Goal: Transaction & Acquisition: Purchase product/service

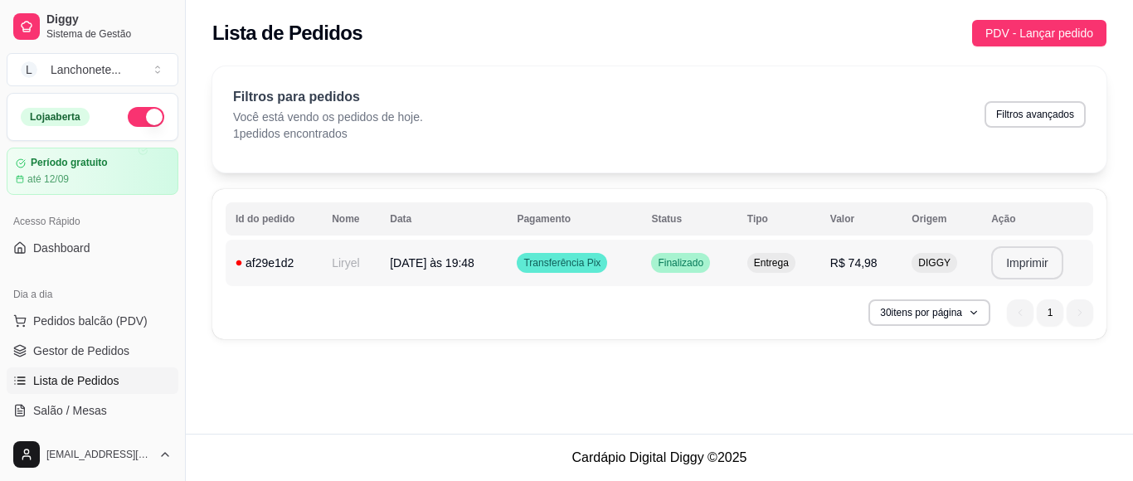
click at [998, 267] on button "Imprimir" at bounding box center [1027, 262] width 72 height 33
click at [1061, 30] on span "PDV - Lançar pedido" at bounding box center [1040, 33] width 108 height 18
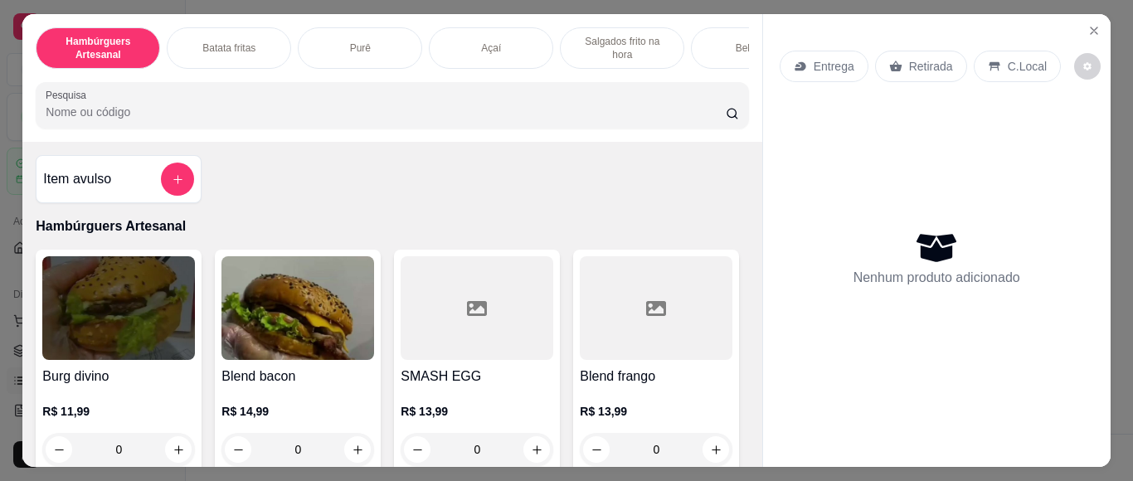
click at [309, 335] on img at bounding box center [298, 308] width 153 height 104
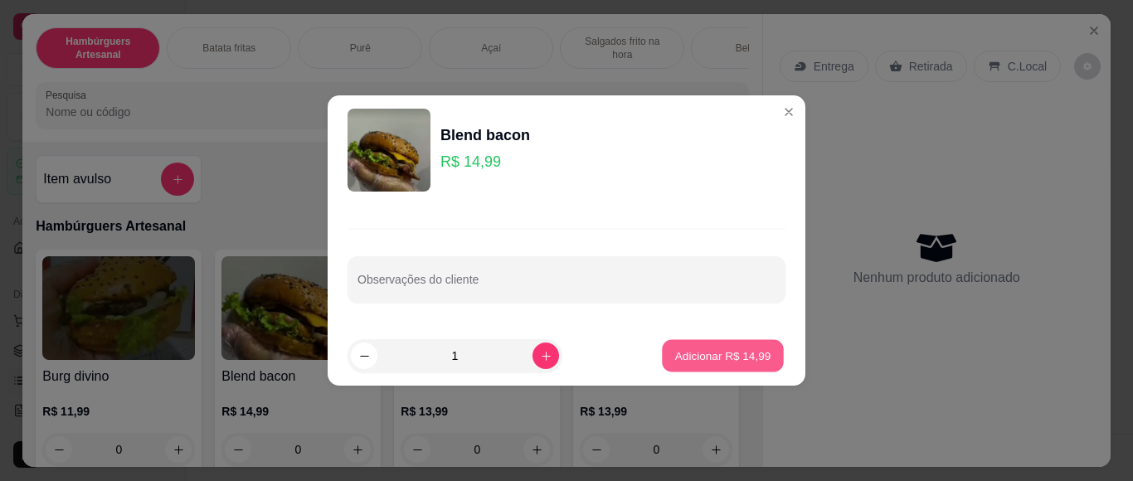
click at [694, 358] on p "Adicionar R$ 14,99" at bounding box center [723, 356] width 96 height 16
type input "1"
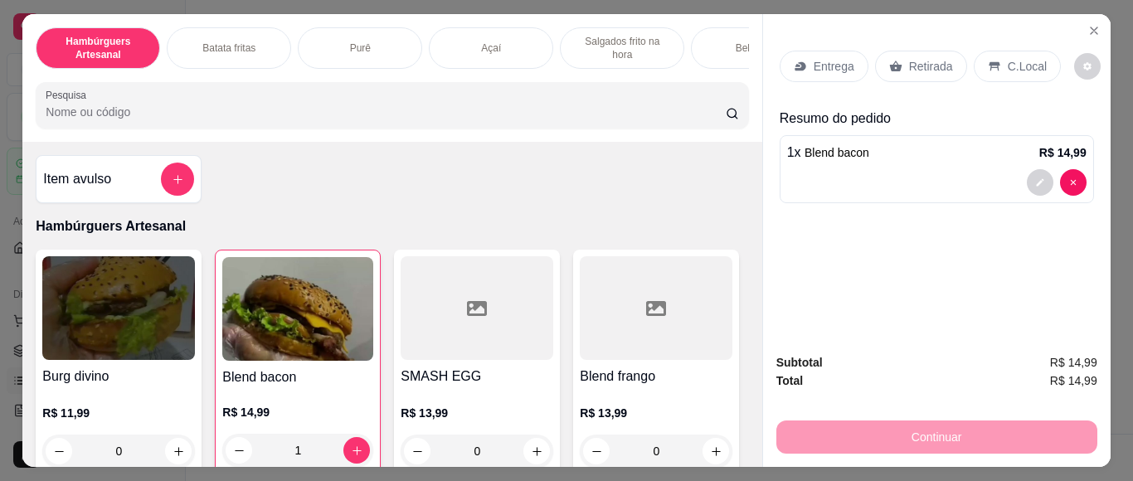
click at [590, 169] on div "Item avulso Hambúrguers Artesanal Burg divino R$ 11,99 0 Blend bacon R$ 14,99 1…" at bounding box center [391, 304] width 739 height 324
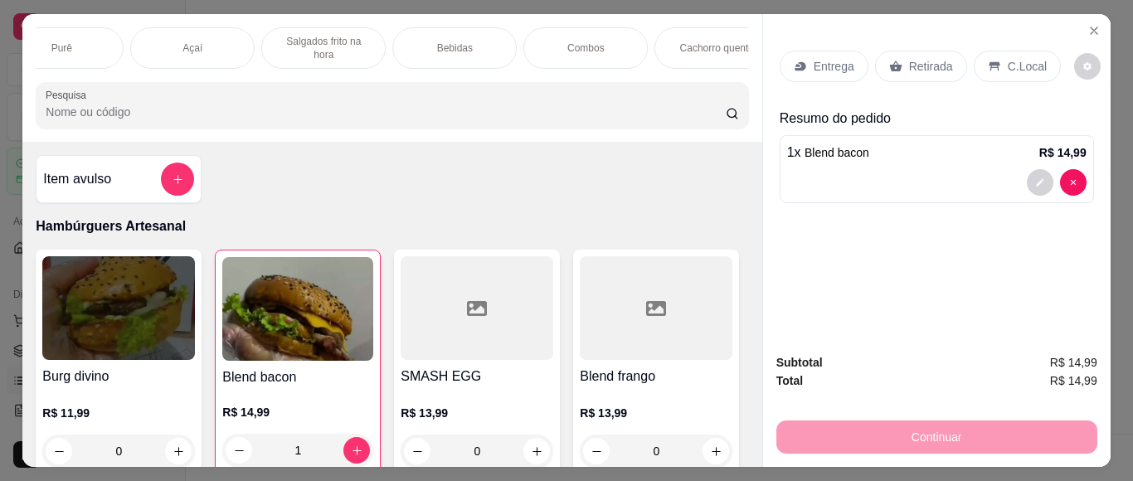
scroll to position [0, 329]
click at [680, 41] on p "Cachorro quente" at bounding box center [687, 47] width 74 height 13
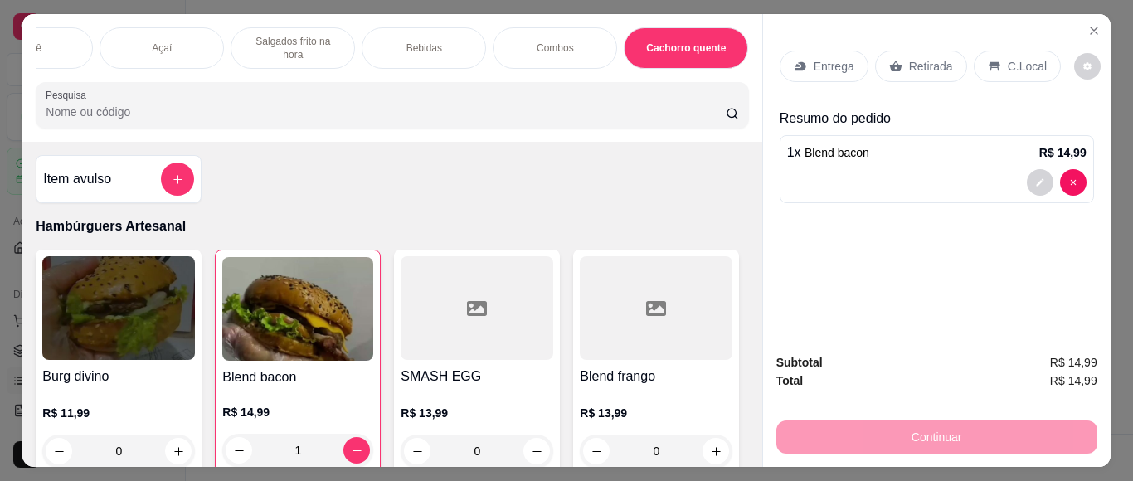
scroll to position [4584, 0]
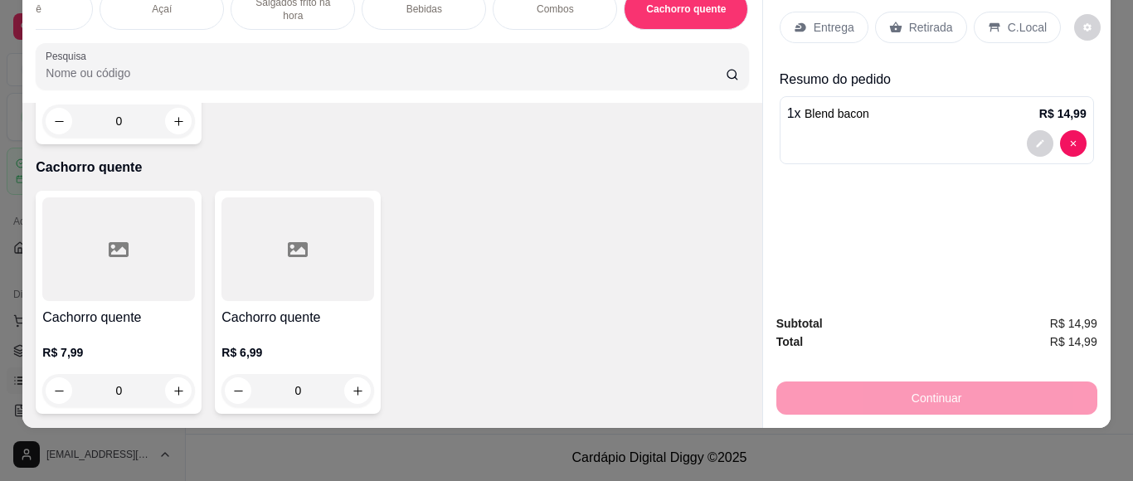
click at [292, 267] on div at bounding box center [298, 249] width 153 height 104
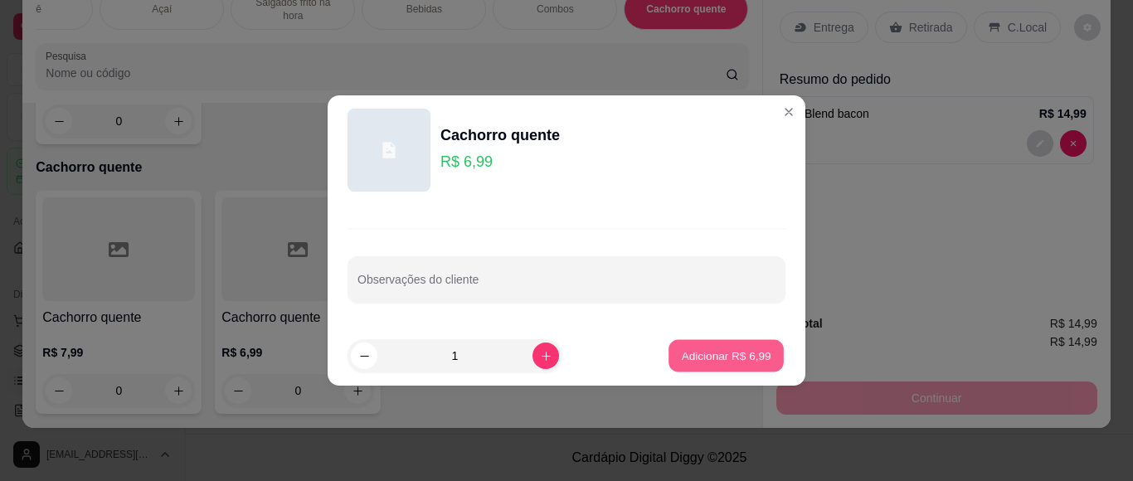
click at [717, 361] on p "Adicionar R$ 6,99" at bounding box center [726, 356] width 90 height 16
type input "1"
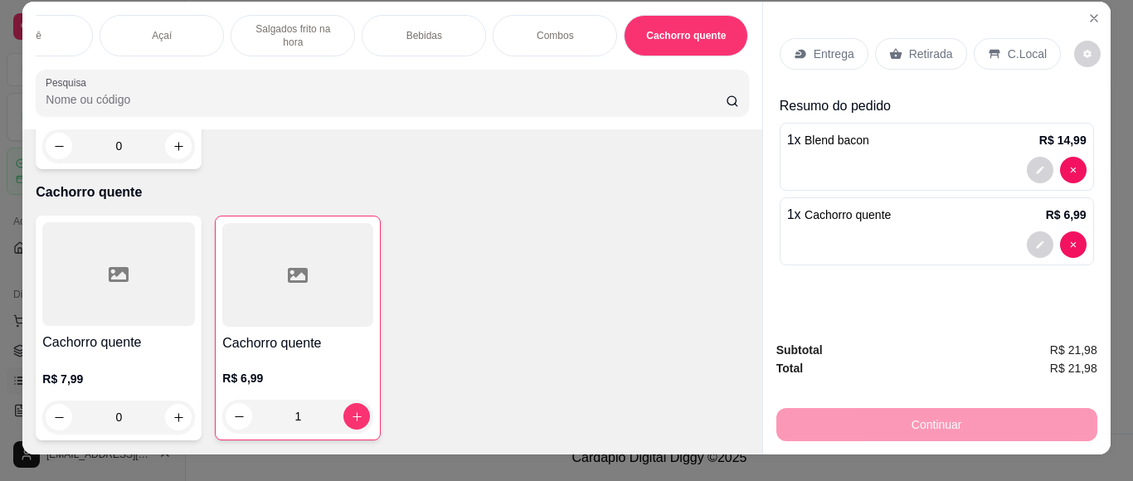
scroll to position [0, 4]
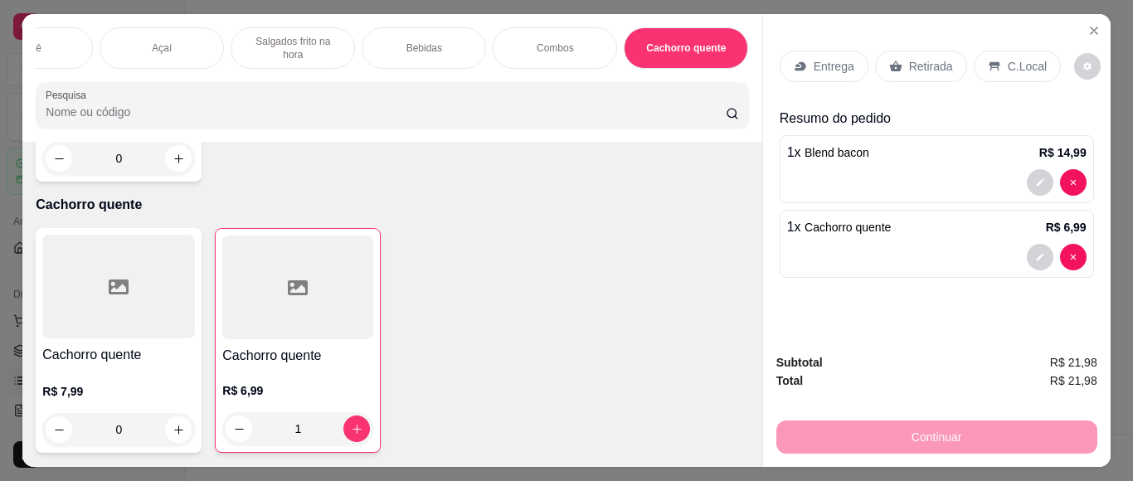
click at [295, 50] on p "Salgados frito na hora" at bounding box center [293, 48] width 96 height 27
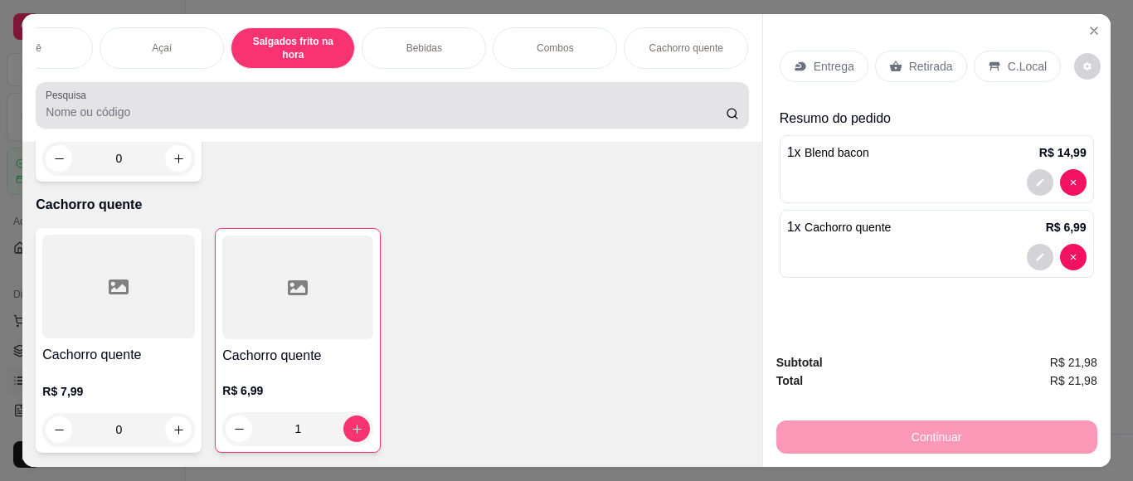
scroll to position [2830, 0]
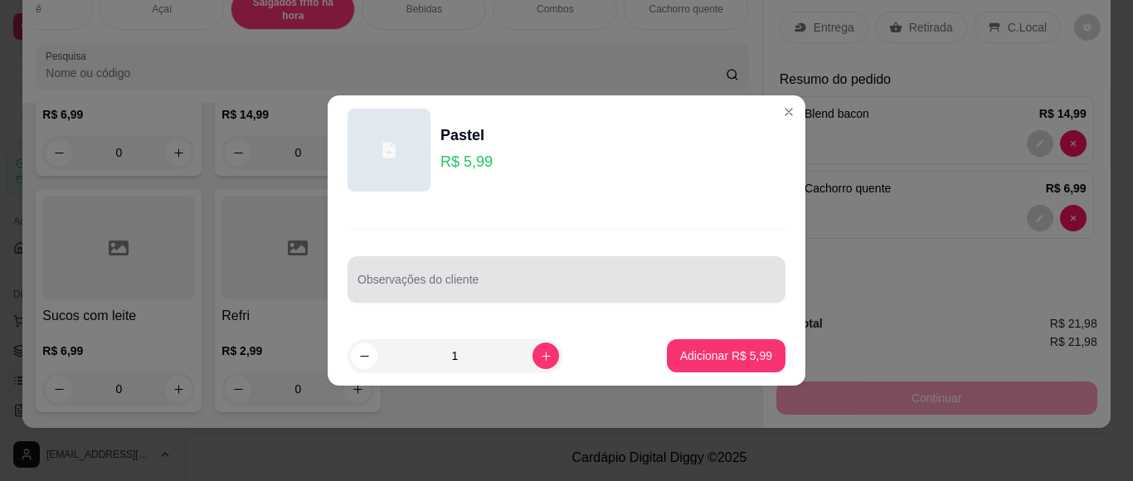
click at [425, 272] on div at bounding box center [567, 279] width 418 height 33
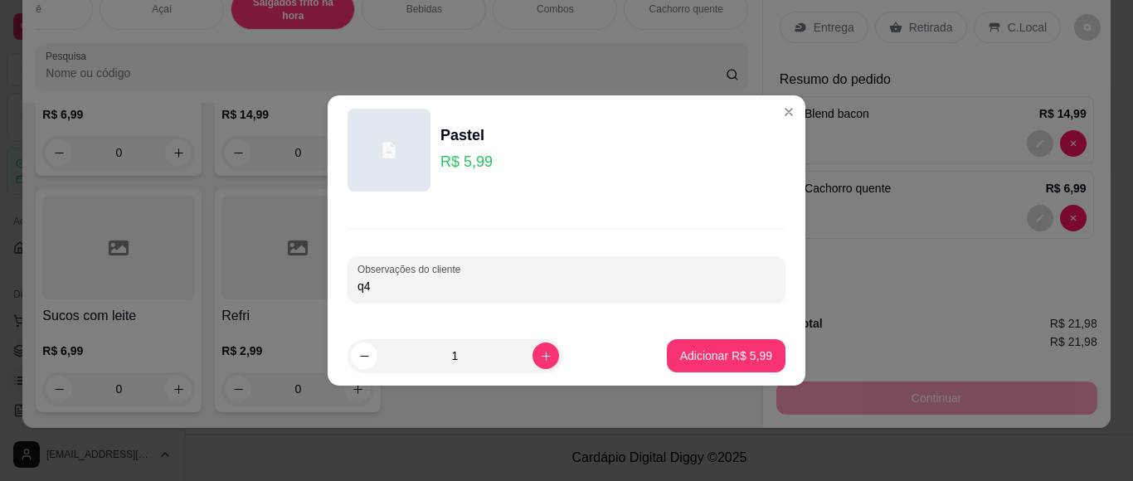
type input "q"
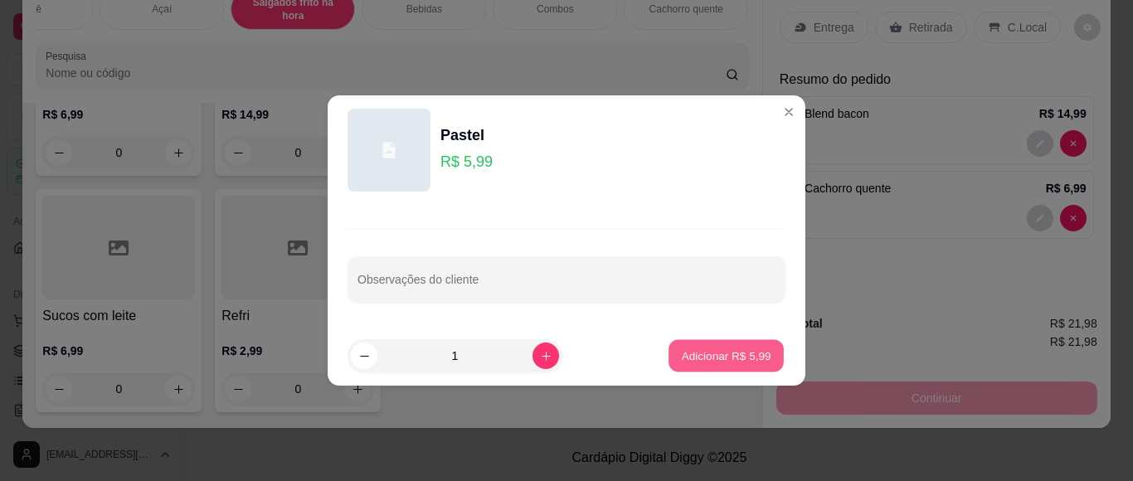
click at [731, 343] on button "Adicionar R$ 5,99" at bounding box center [726, 356] width 115 height 32
type input "1"
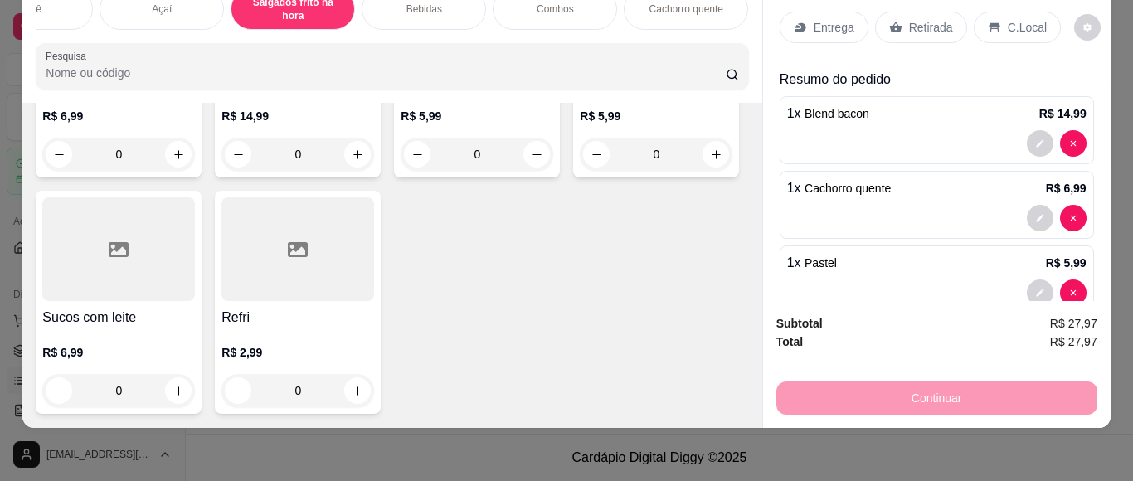
click at [942, 389] on div "Continuar" at bounding box center [937, 396] width 321 height 37
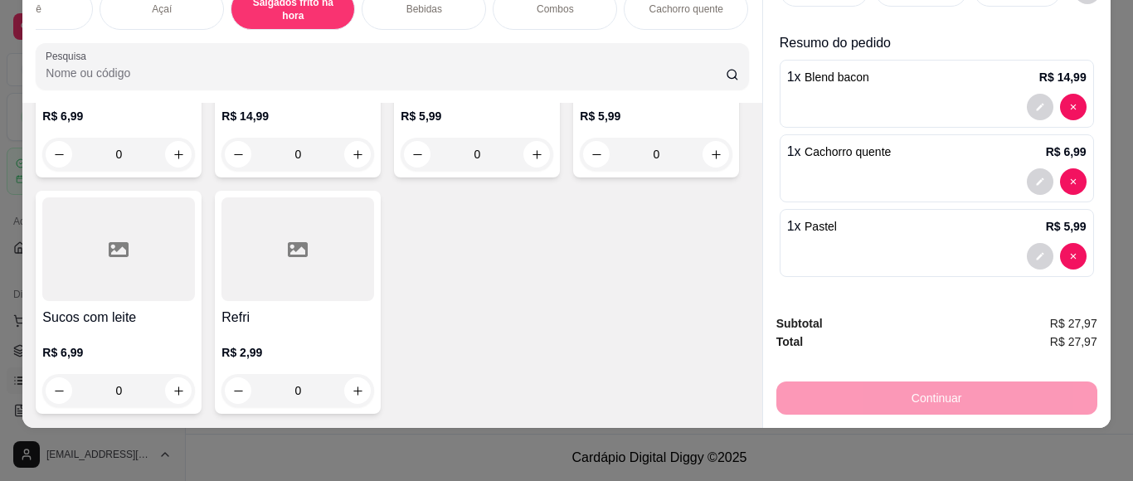
click at [930, 378] on div "Continuar" at bounding box center [937, 396] width 321 height 37
click at [845, 380] on div "Continuar" at bounding box center [937, 396] width 321 height 37
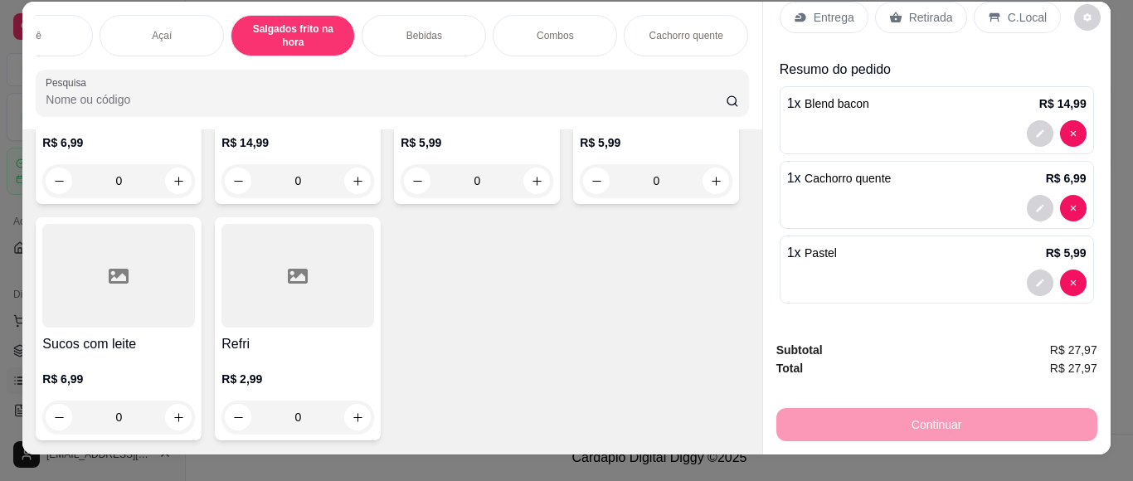
scroll to position [0, 4]
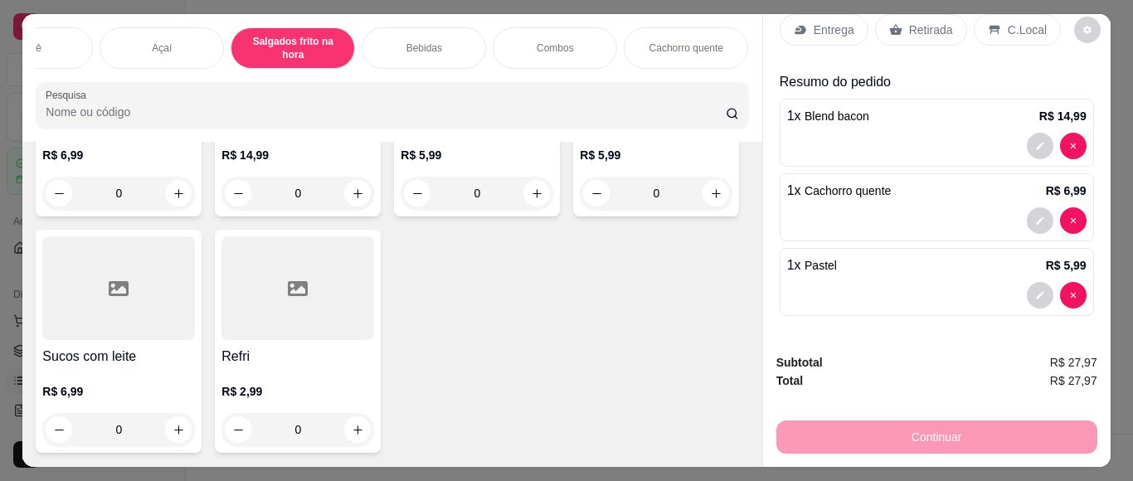
click at [814, 22] on p "Entrega" at bounding box center [834, 30] width 41 height 17
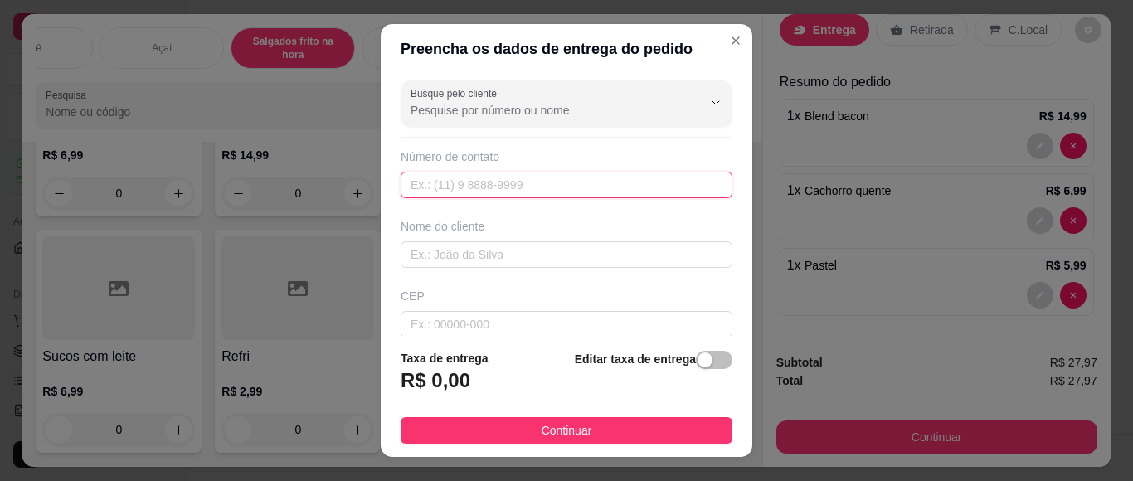
click at [631, 194] on input "text" at bounding box center [567, 185] width 332 height 27
type input "7"
type input "9"
click at [631, 194] on input "9999" at bounding box center [567, 185] width 332 height 27
type input "99326-8959"
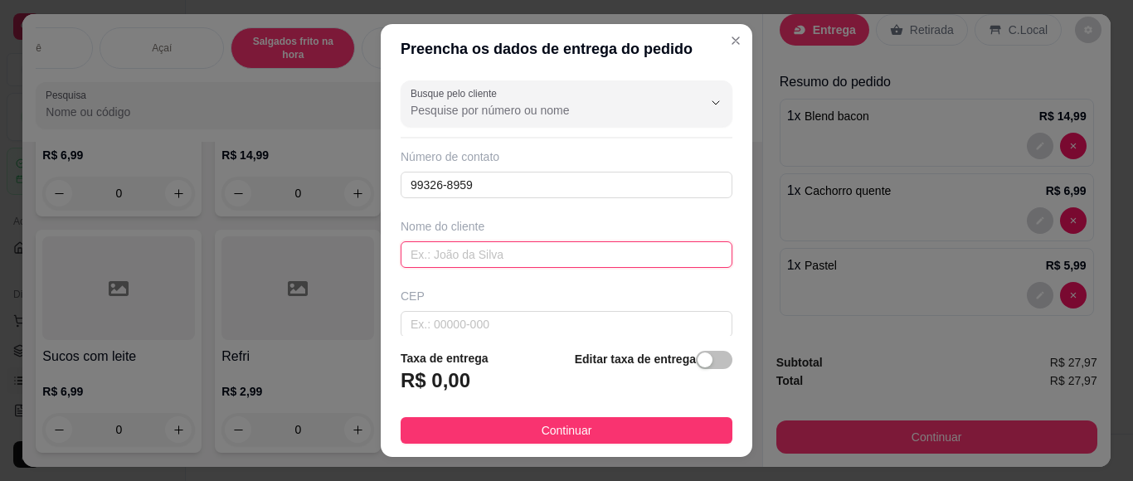
click at [575, 243] on input "text" at bounding box center [567, 254] width 332 height 27
type input "3"
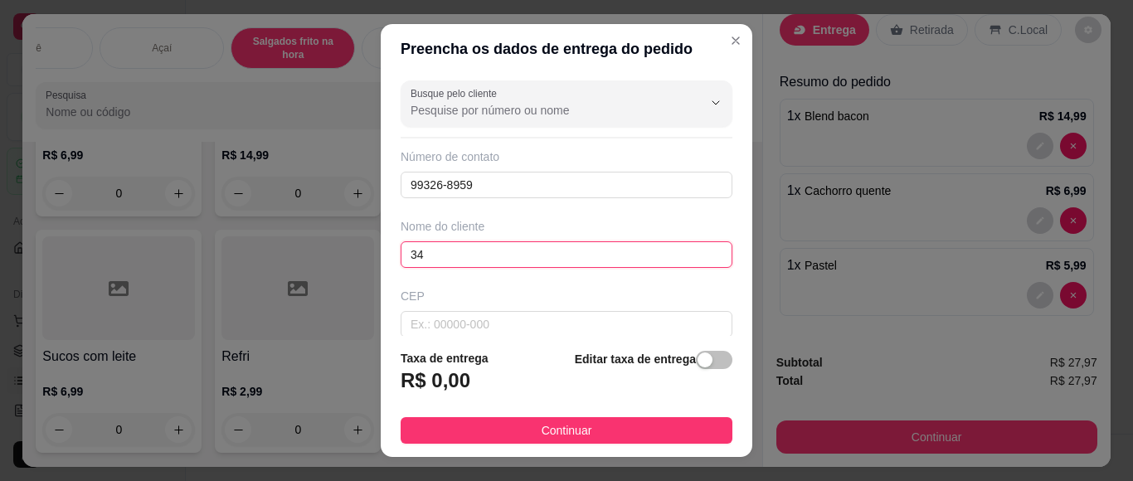
type input "3"
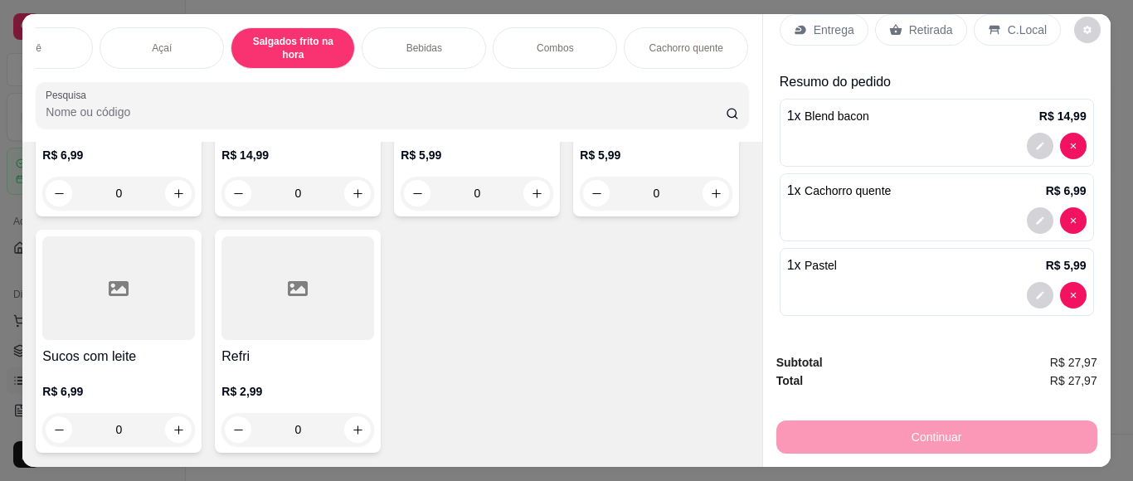
click at [831, 22] on p "Entrega" at bounding box center [834, 30] width 41 height 17
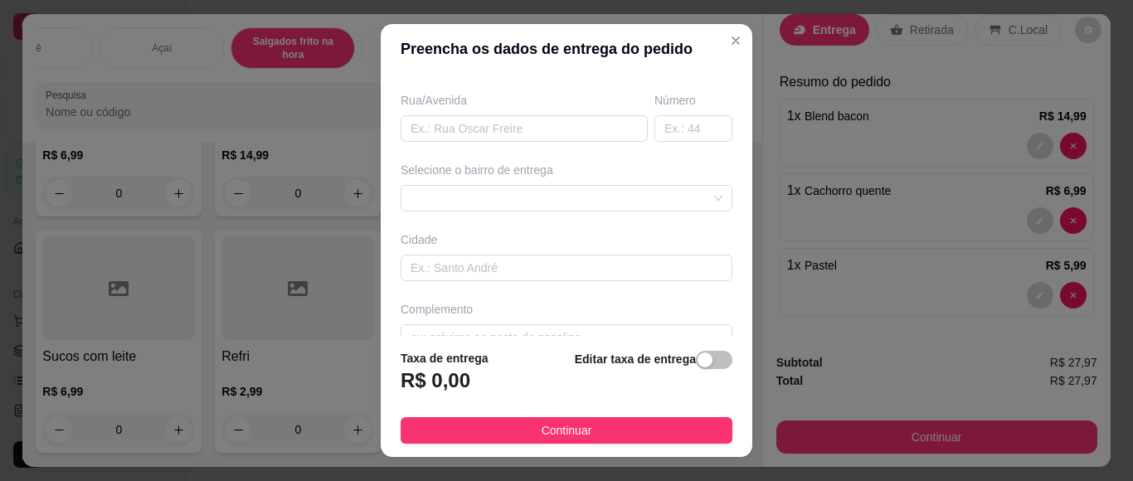
scroll to position [297, 0]
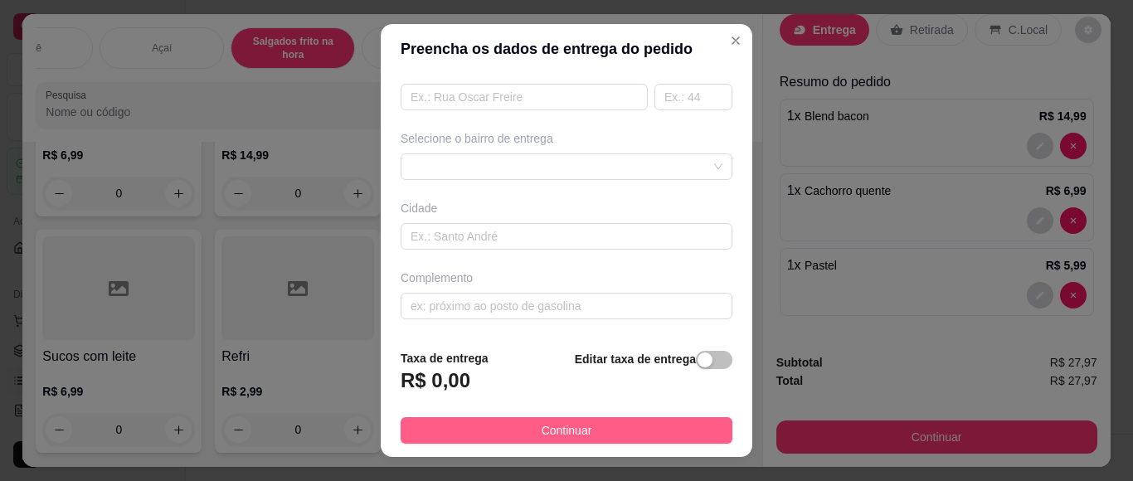
click at [603, 435] on button "Continuar" at bounding box center [567, 430] width 332 height 27
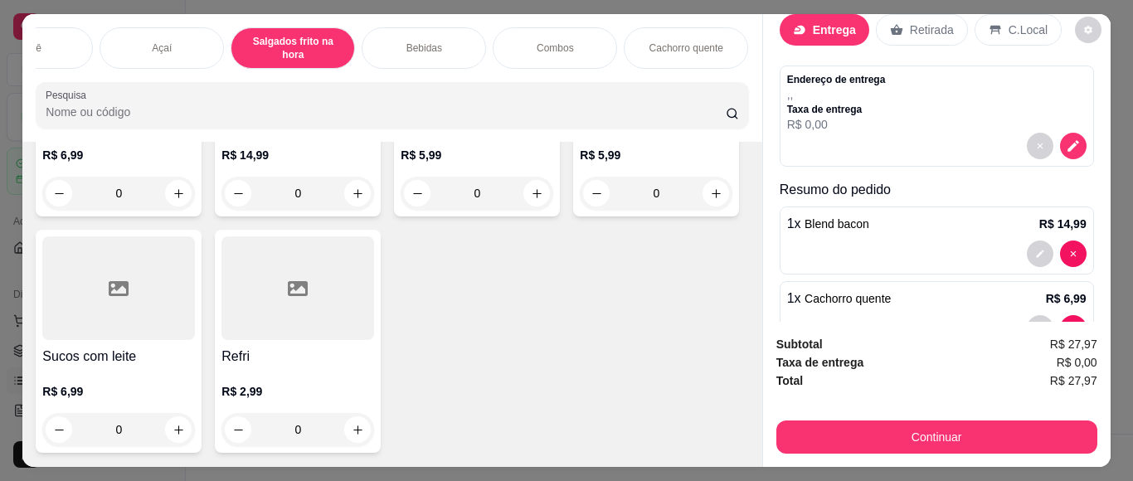
click at [926, 90] on div "Endereço de entrega , , Taxa de entrega R$ 0,00" at bounding box center [937, 103] width 300 height 60
drag, startPoint x: 926, startPoint y: 90, endPoint x: 872, endPoint y: 84, distance: 54.2
click at [872, 84] on div "Endereço de entrega , , Taxa de entrega R$ 0,00" at bounding box center [937, 103] width 300 height 60
click at [825, 22] on p "Entrega" at bounding box center [834, 30] width 43 height 17
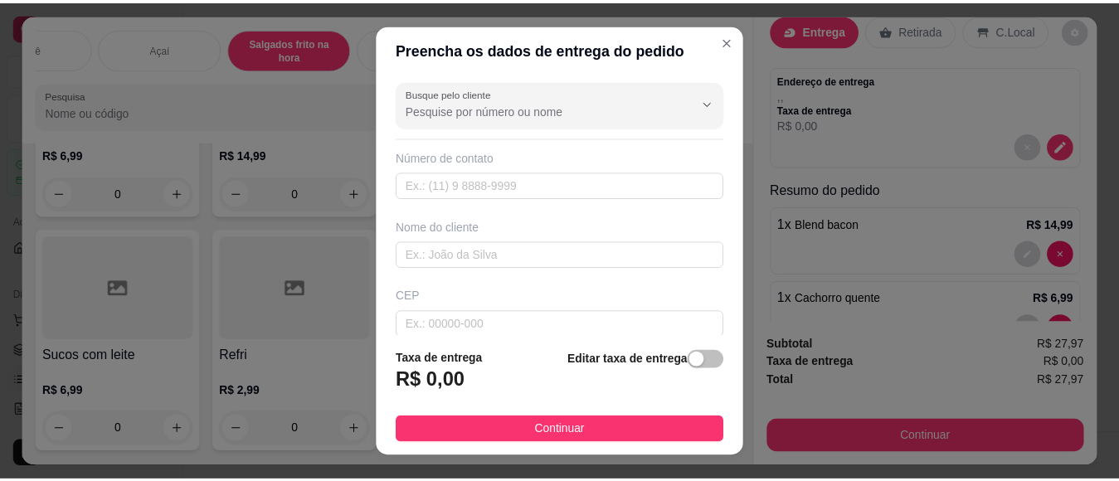
scroll to position [29, 0]
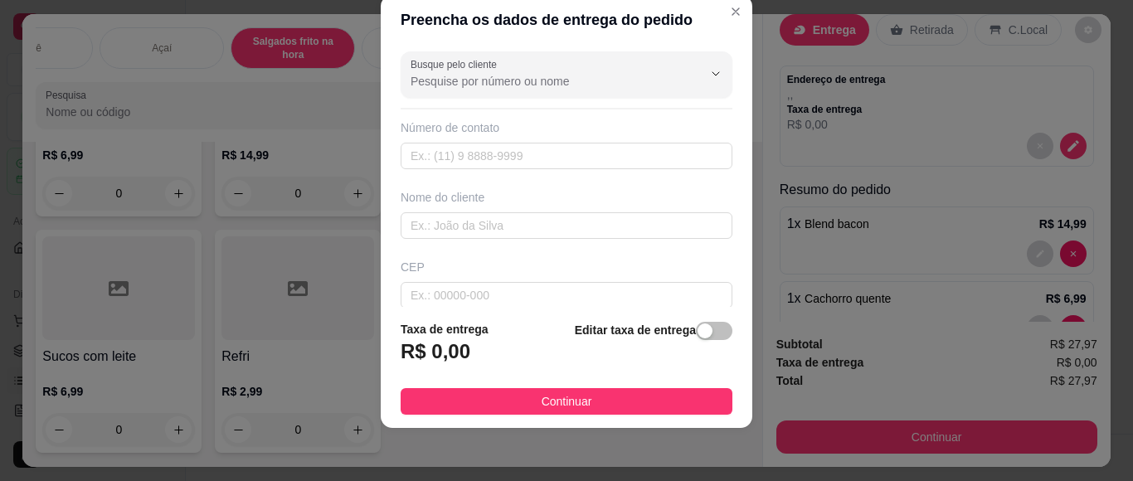
click at [526, 279] on div "CEP" at bounding box center [567, 284] width 342 height 50
click at [524, 293] on input "text" at bounding box center [567, 295] width 332 height 27
type input "5"
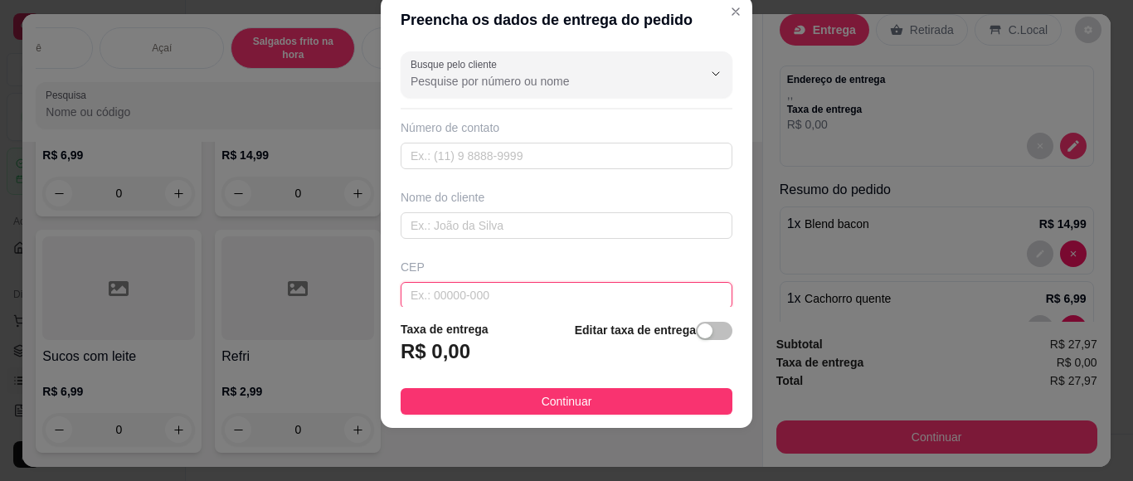
type input "5"
click at [462, 353] on div "R$ 0,00" at bounding box center [445, 357] width 88 height 37
click at [447, 345] on h3 "R$ 0,00" at bounding box center [436, 352] width 70 height 27
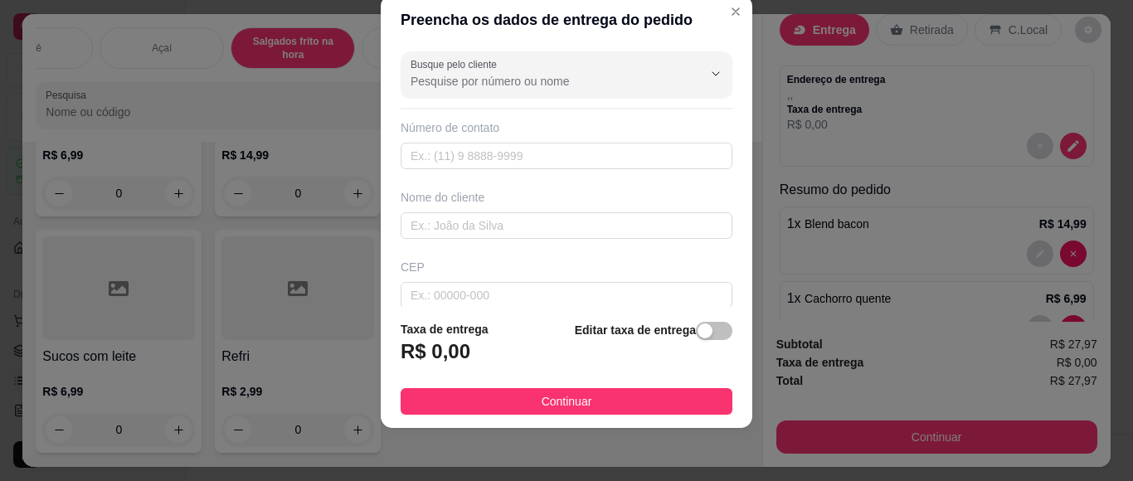
click at [446, 353] on h3 "R$ 0,00" at bounding box center [436, 352] width 70 height 27
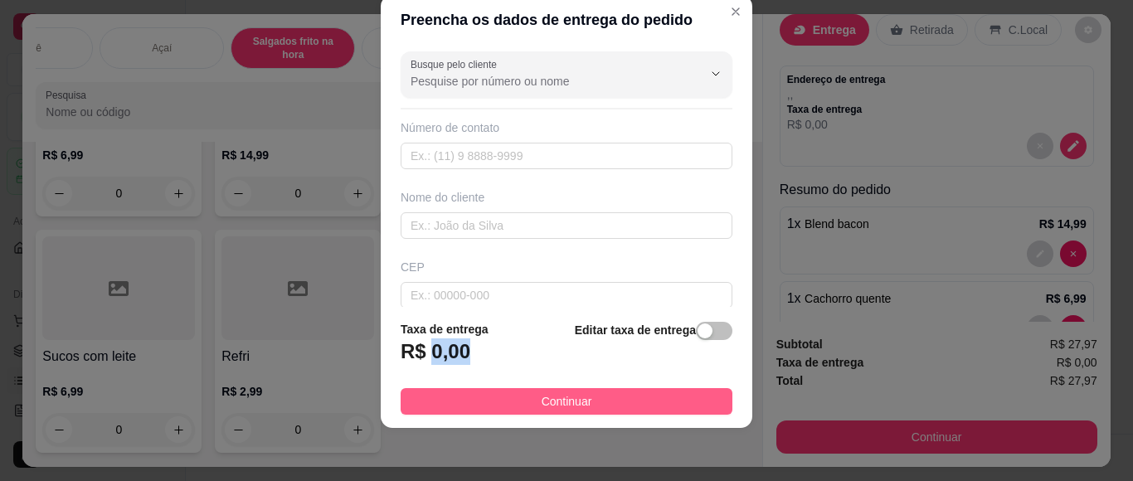
click at [568, 392] on span "Continuar" at bounding box center [567, 401] width 51 height 18
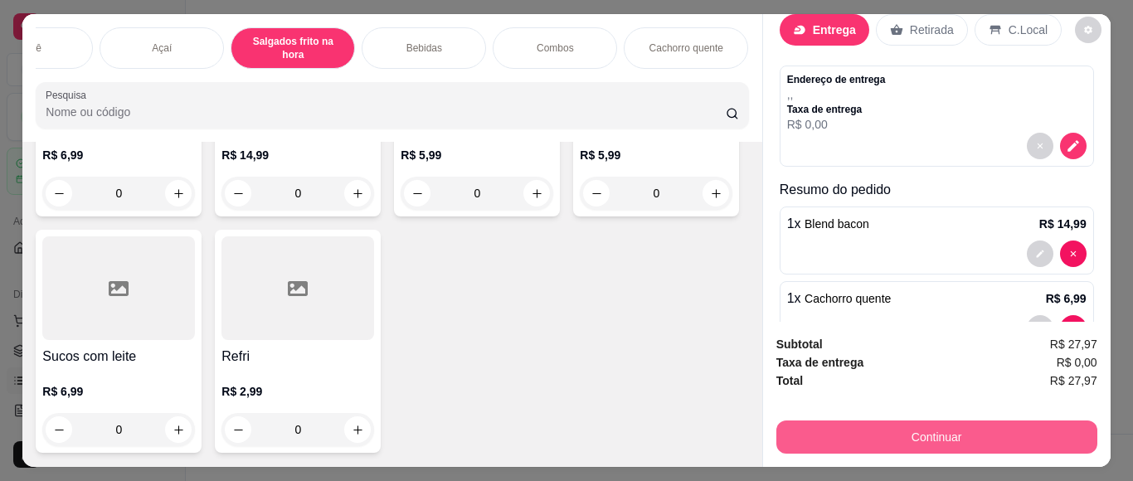
click at [954, 421] on button "Continuar" at bounding box center [937, 437] width 321 height 33
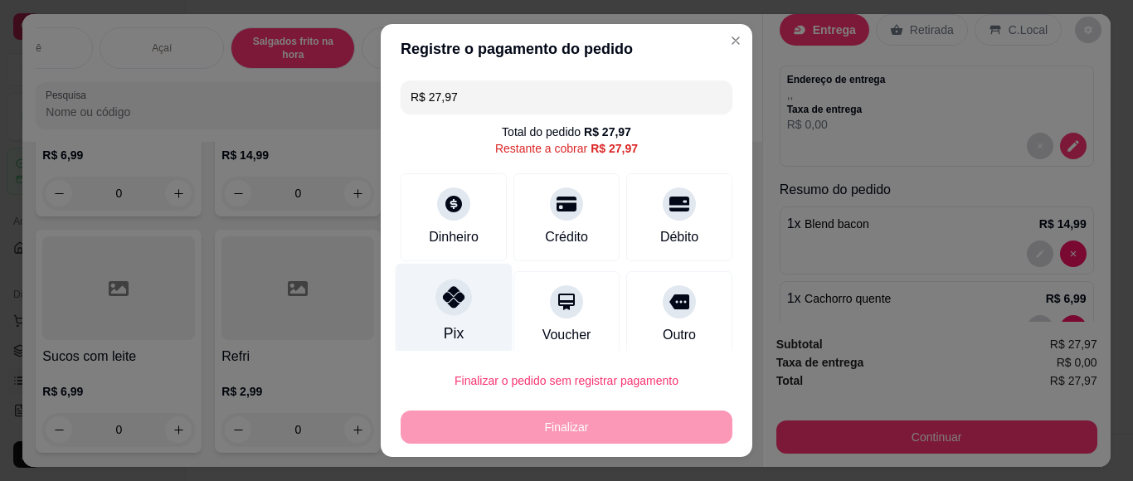
click at [443, 304] on icon at bounding box center [454, 297] width 22 height 22
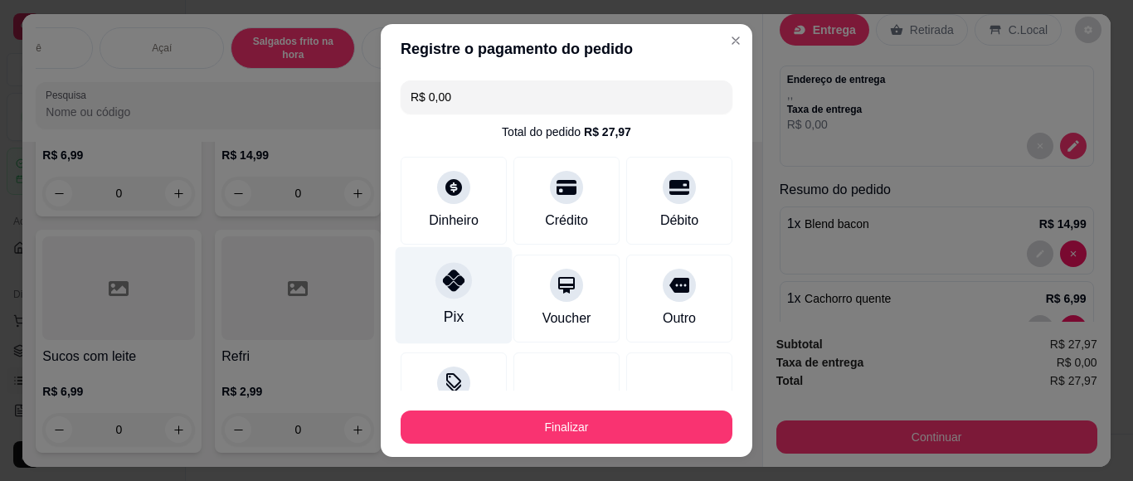
type input "R$ 0,00"
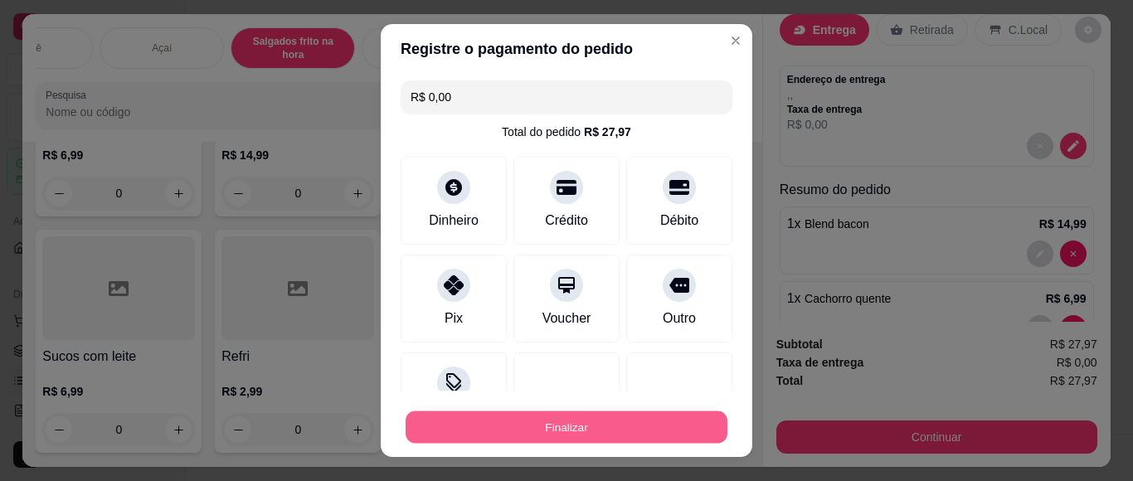
click at [554, 415] on button "Finalizar" at bounding box center [567, 428] width 322 height 32
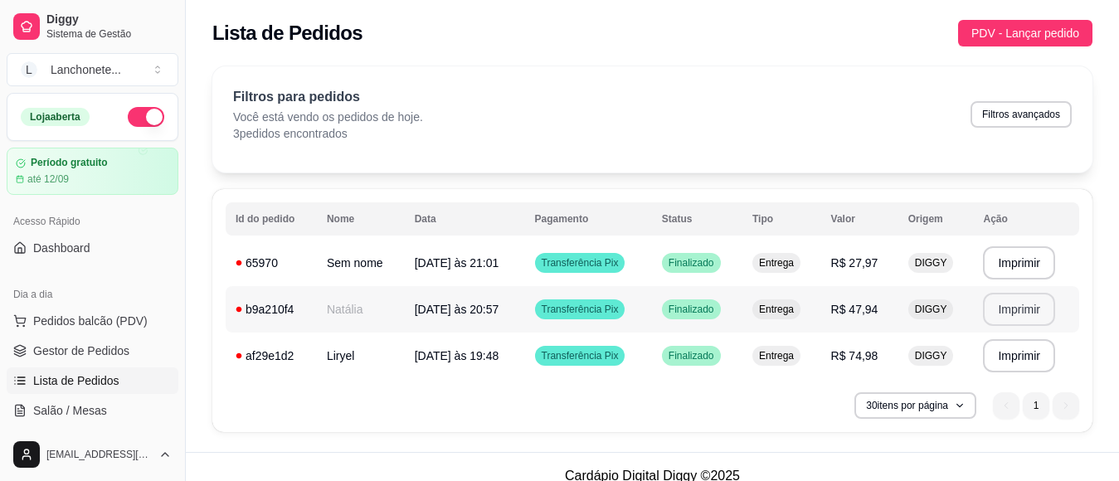
click at [1006, 309] on button "Imprimir" at bounding box center [1019, 309] width 72 height 33
click at [999, 264] on button "Imprimir" at bounding box center [1019, 262] width 72 height 33
click at [938, 441] on div "**********" at bounding box center [652, 254] width 933 height 396
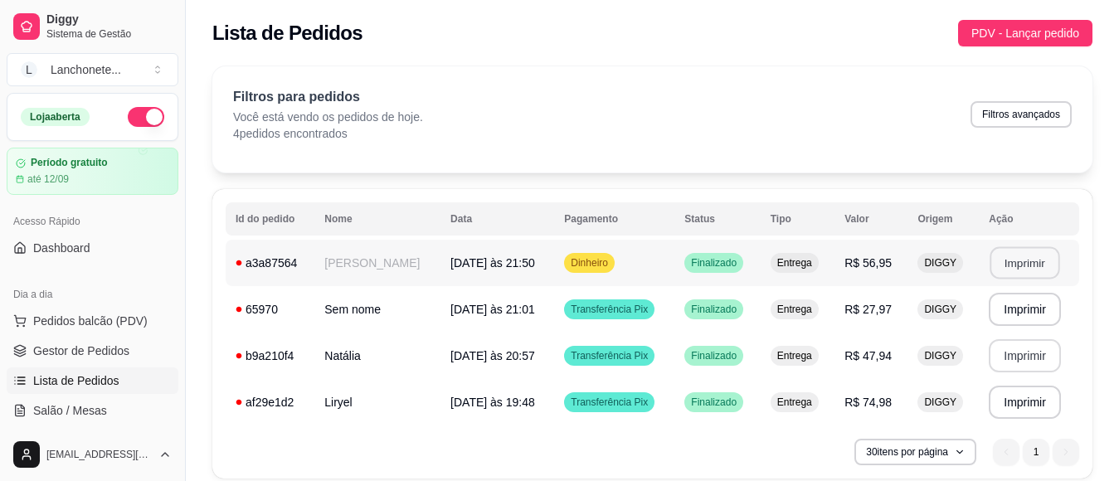
click at [1027, 263] on button "Imprimir" at bounding box center [1026, 263] width 70 height 32
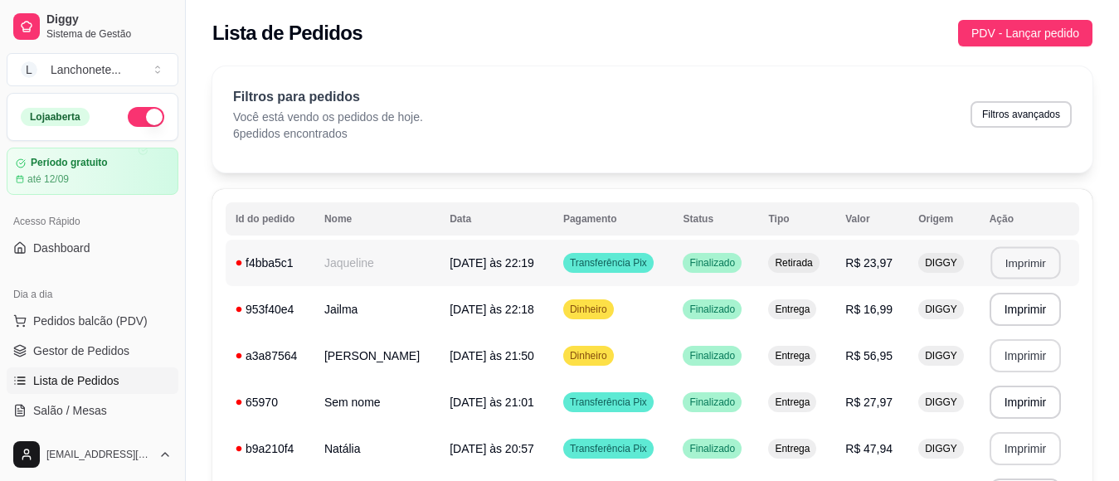
click at [1006, 266] on button "Imprimir" at bounding box center [1026, 263] width 70 height 32
click at [1016, 309] on button "Imprimir" at bounding box center [1026, 310] width 70 height 32
